Goal: Task Accomplishment & Management: Complete application form

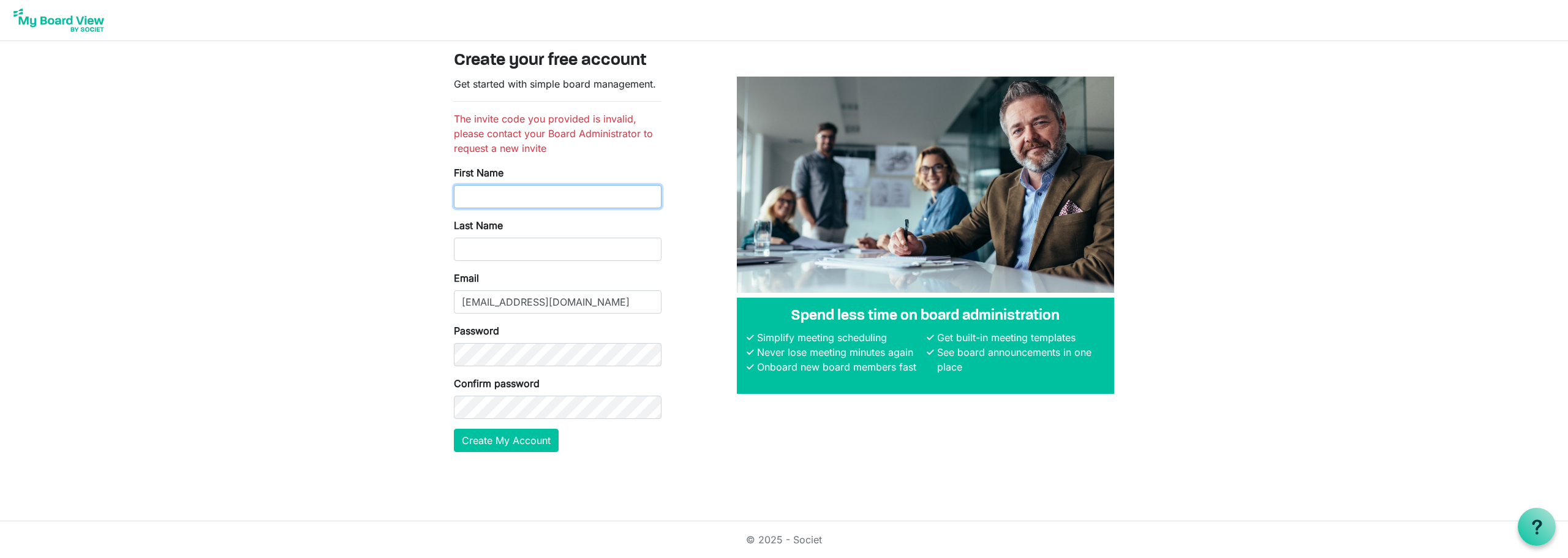
click at [472, 191] on input "First Name" at bounding box center [558, 197] width 208 height 23
type input "VIcki"
type input "Williamson"
click at [473, 441] on button "Create My Account" at bounding box center [506, 440] width 105 height 23
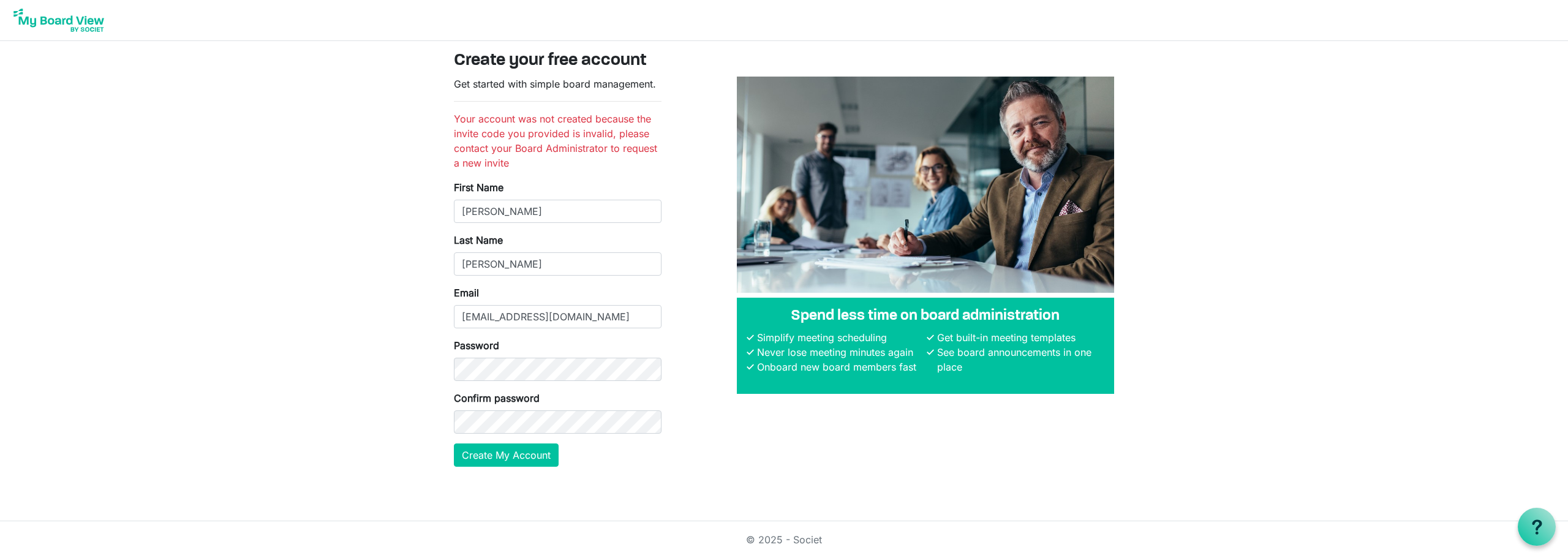
click at [367, 502] on html "Create your free account Get started with simple board management. Your account…" at bounding box center [784, 279] width 1568 height 558
click at [516, 459] on button "Create My Account" at bounding box center [506, 455] width 105 height 23
click at [505, 453] on button "Create My Account" at bounding box center [506, 455] width 105 height 23
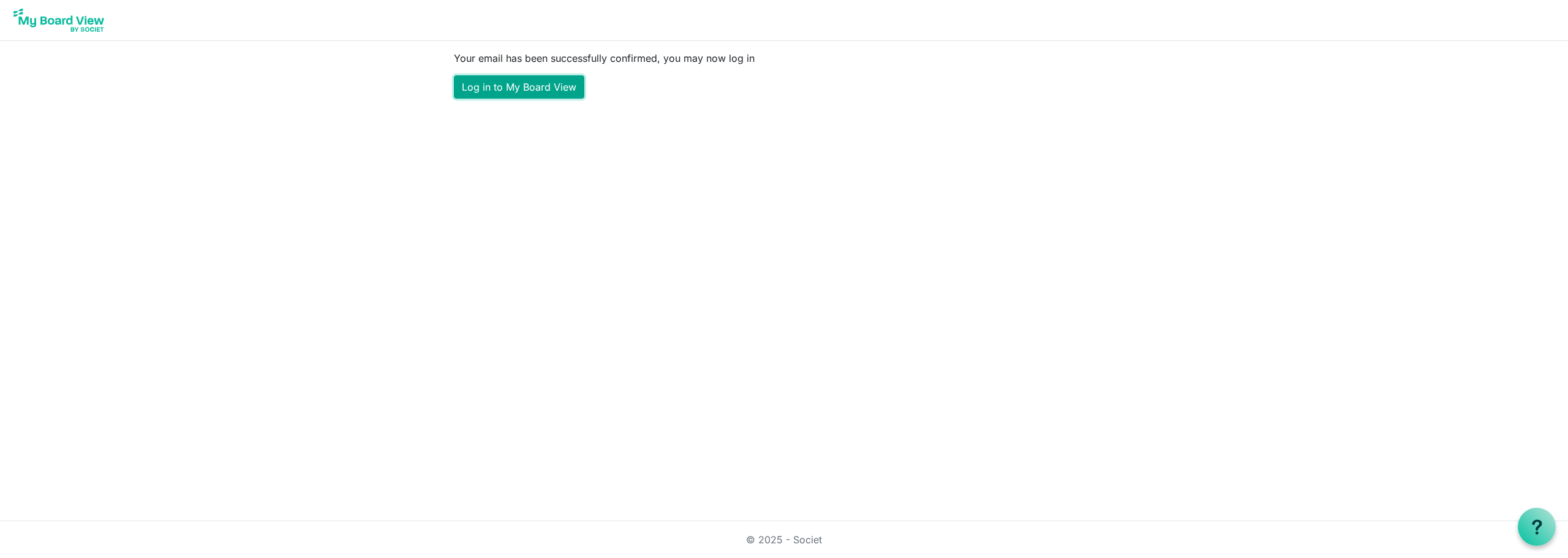
click at [486, 88] on link "Log in to My Board View" at bounding box center [518, 87] width 130 height 23
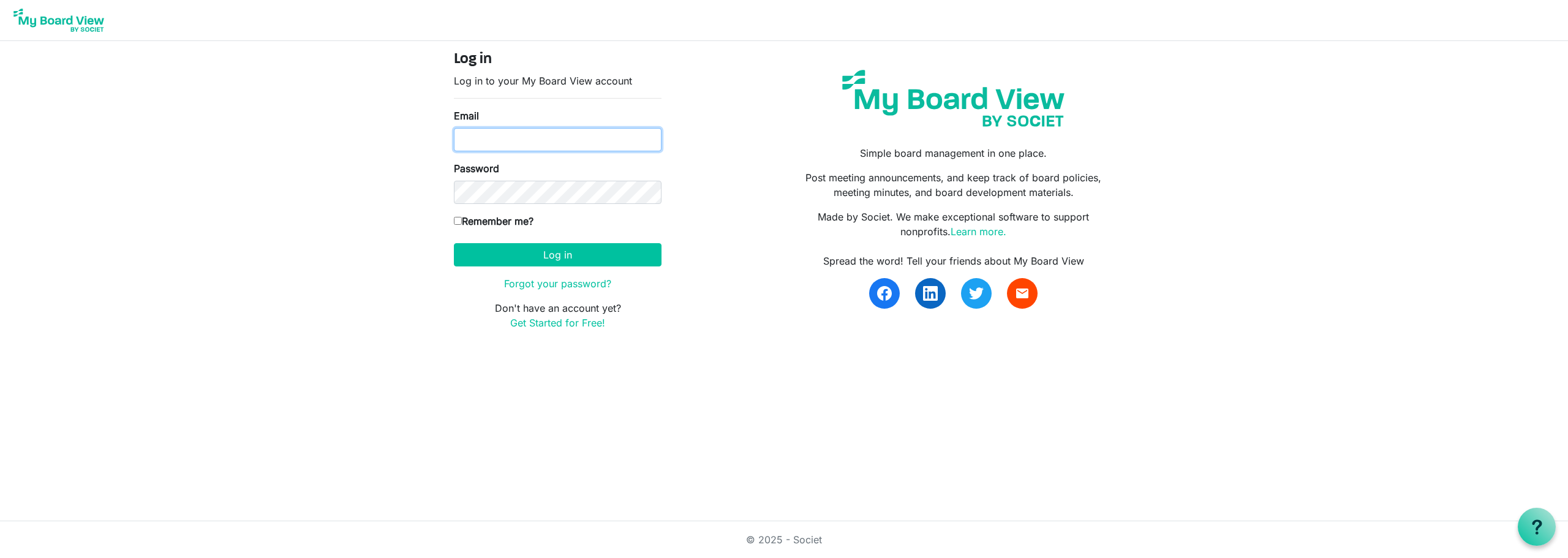
type input "[EMAIL_ADDRESS][DOMAIN_NAME]"
click at [461, 221] on input "Remember me?" at bounding box center [457, 221] width 8 height 8
checkbox input "true"
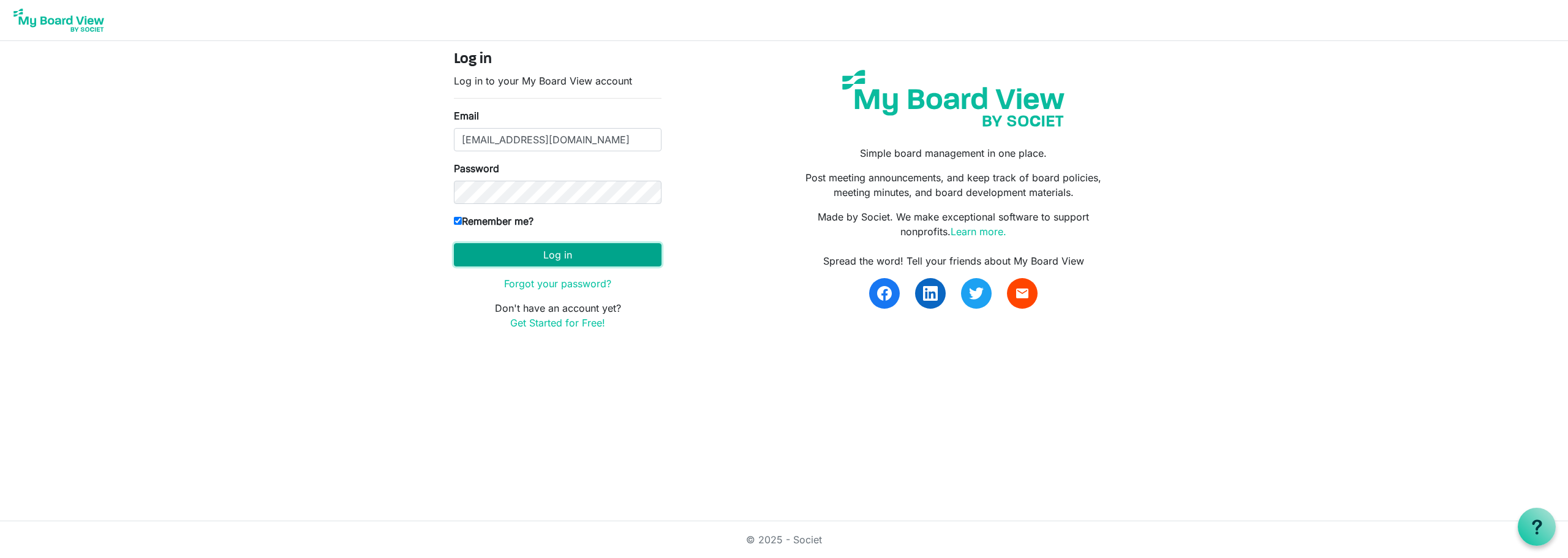
click at [509, 256] on button "Log in" at bounding box center [558, 255] width 208 height 23
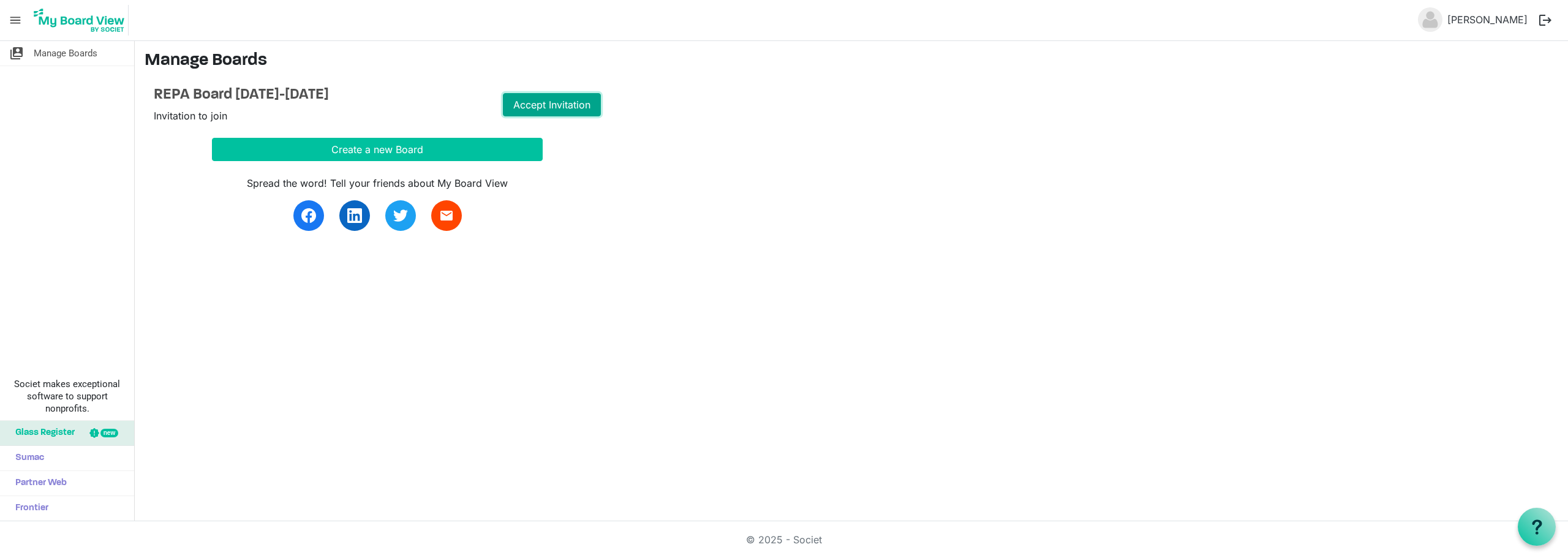
click at [531, 104] on link "Accept Invitation" at bounding box center [552, 105] width 98 height 23
